Goal: Information Seeking & Learning: Get advice/opinions

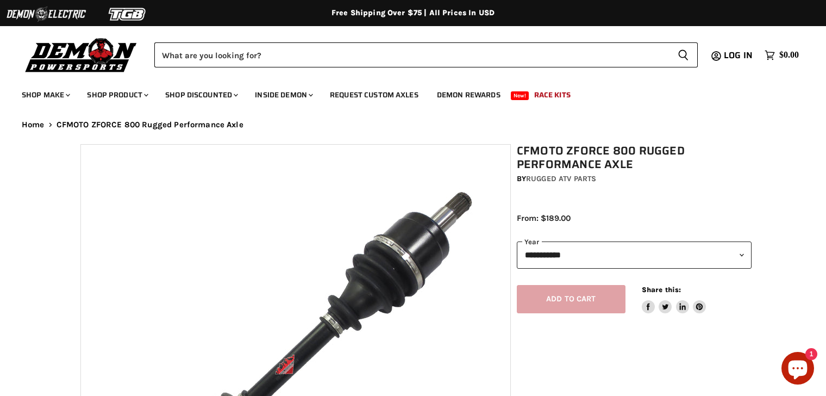
select select "******"
